Goal: Navigation & Orientation: Understand site structure

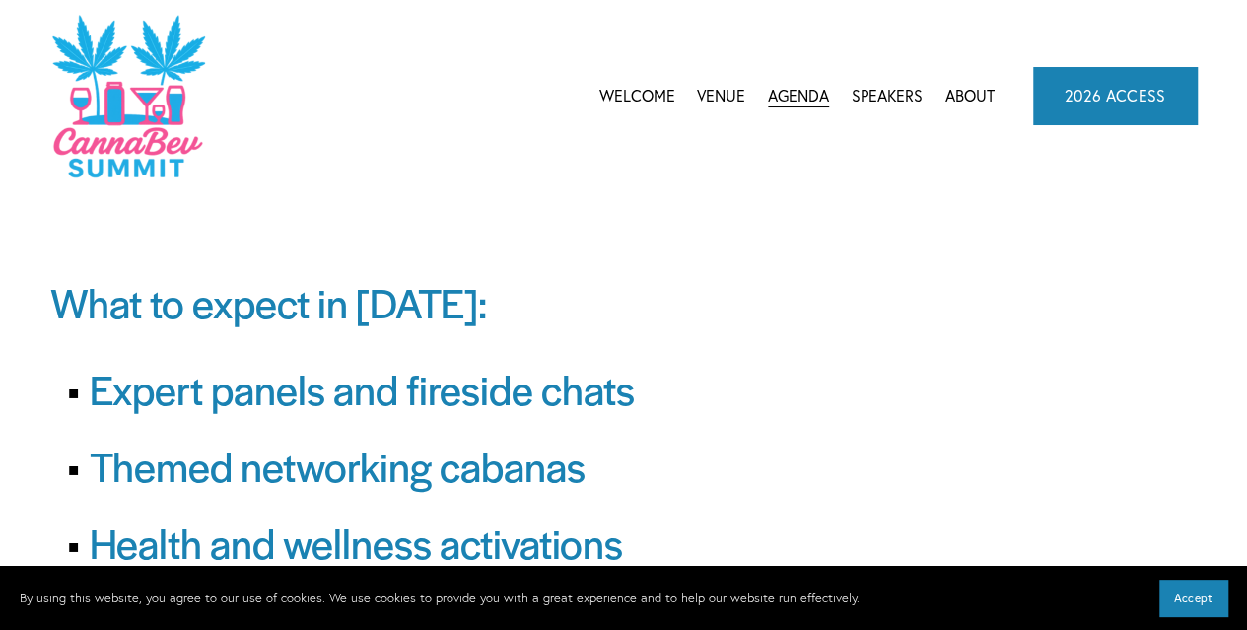
click at [893, 92] on link "Speakers" at bounding box center [887, 96] width 71 height 30
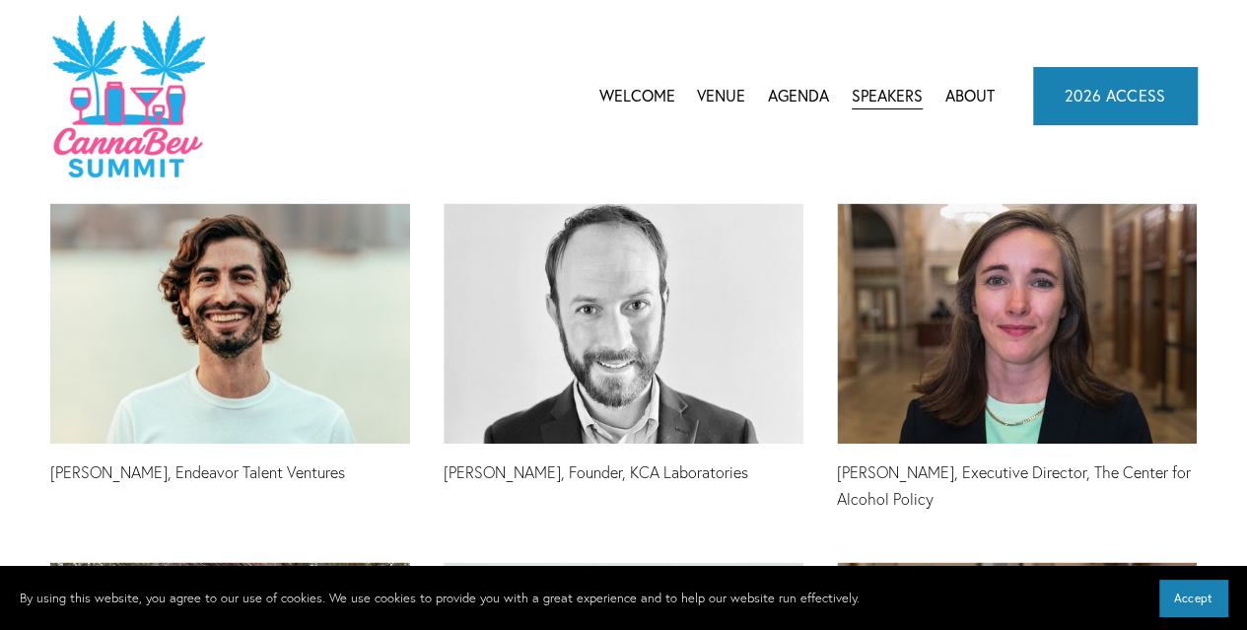
scroll to position [4437, 0]
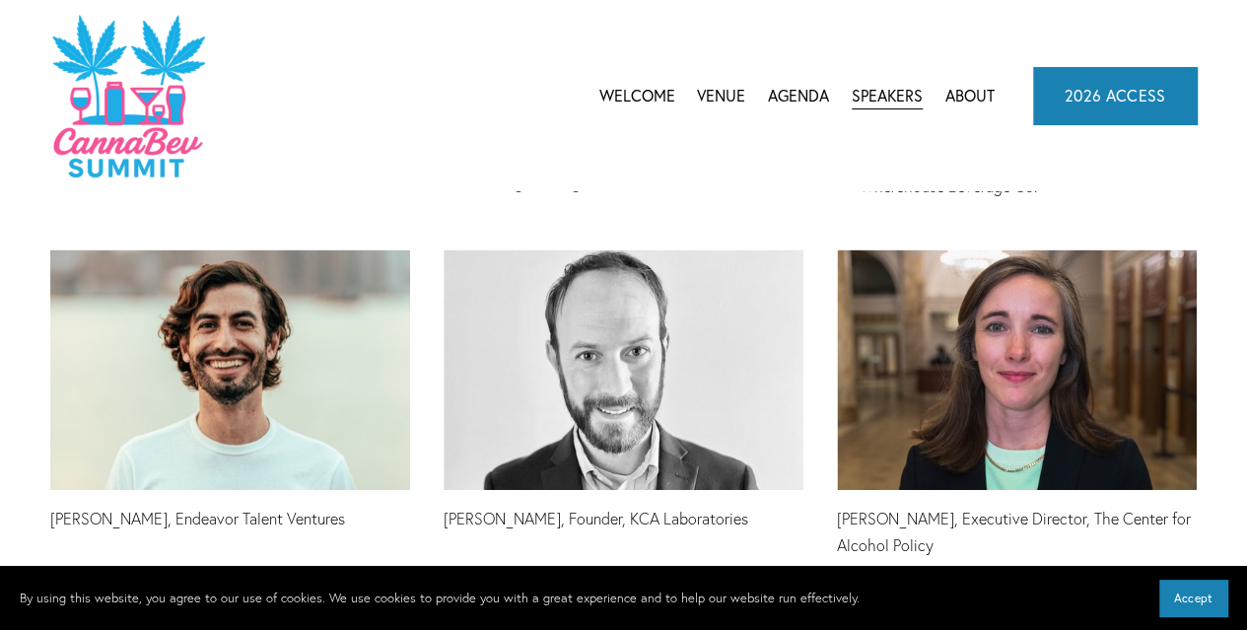
click at [970, 97] on link "About" at bounding box center [970, 96] width 49 height 30
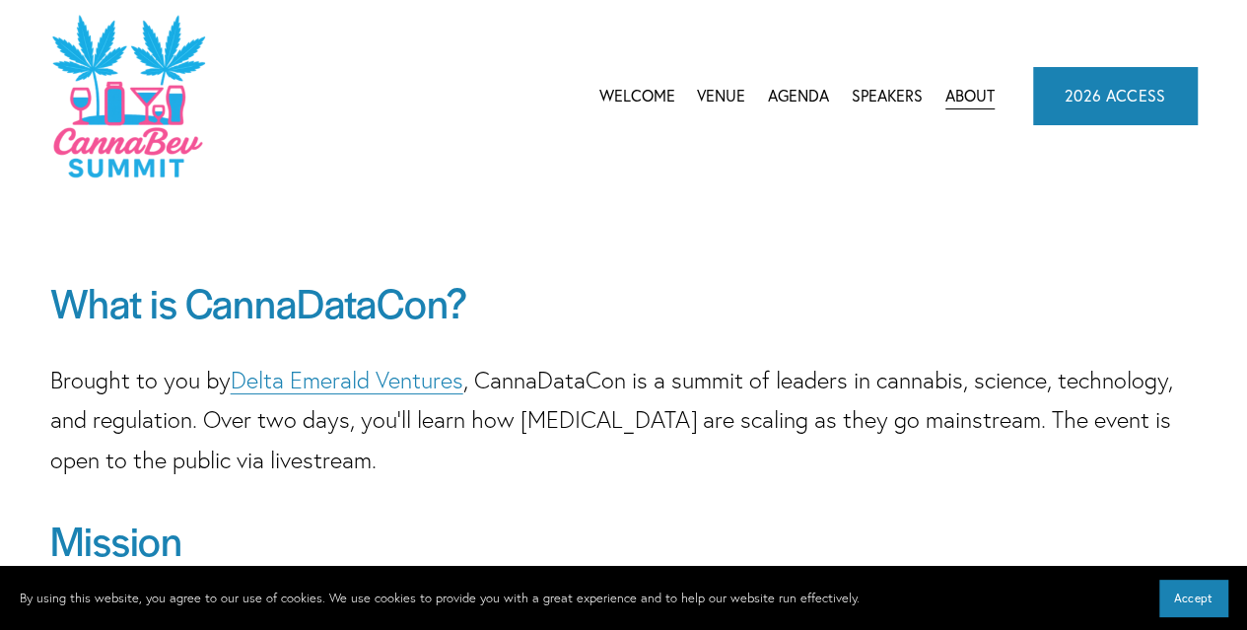
click at [642, 101] on link "Welcome" at bounding box center [637, 96] width 76 height 30
